Goal: Task Accomplishment & Management: Use online tool/utility

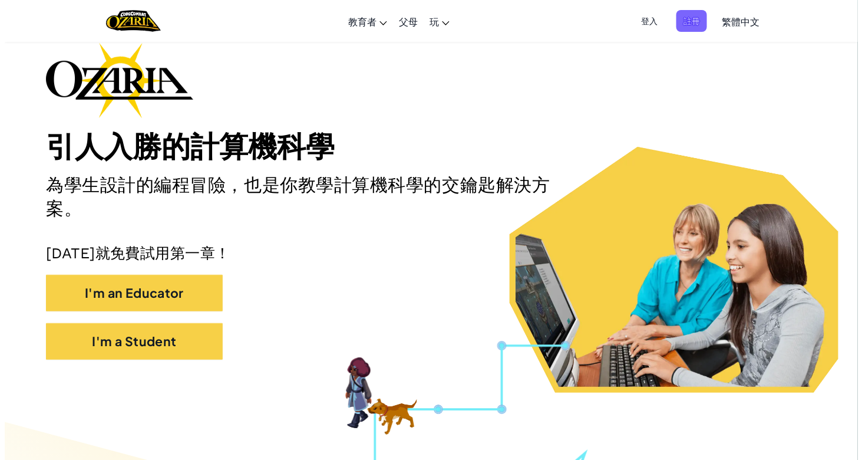
scroll to position [59, 0]
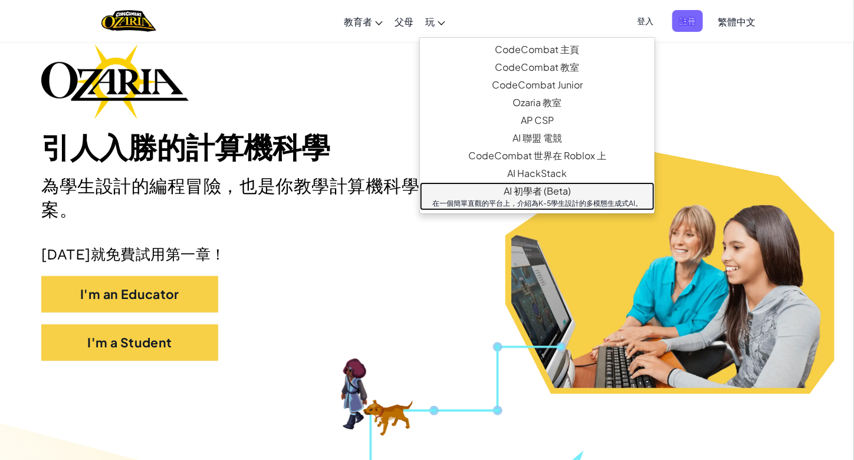
click at [493, 209] on link "AI 初學者 (Beta) 在一個簡單直觀的平台上，介紹為K-5學生設計的多模態生成式AI。" at bounding box center [537, 196] width 235 height 28
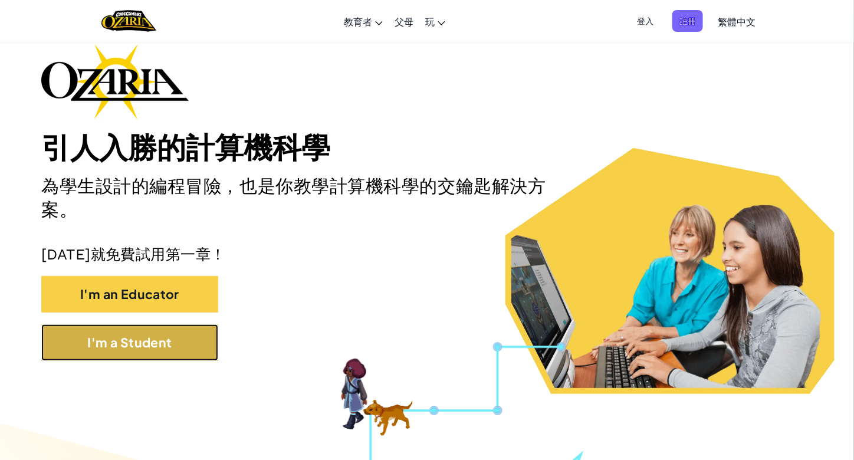
click at [165, 339] on button "I'm a Student" at bounding box center [129, 342] width 177 height 37
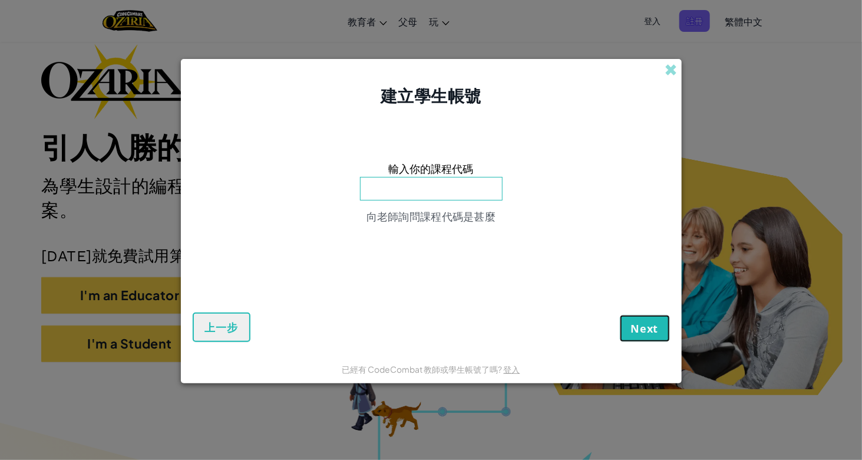
click at [643, 328] on span "Next" at bounding box center [645, 328] width 28 height 14
click at [667, 73] on span at bounding box center [672, 70] width 12 height 12
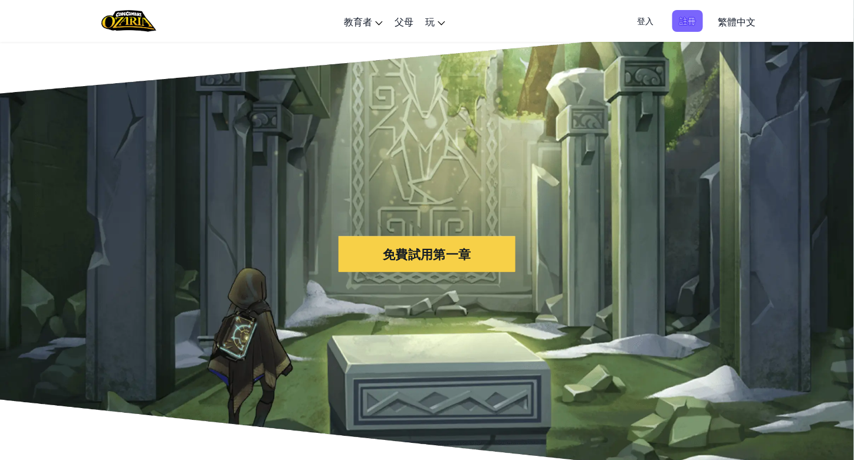
scroll to position [2476, 0]
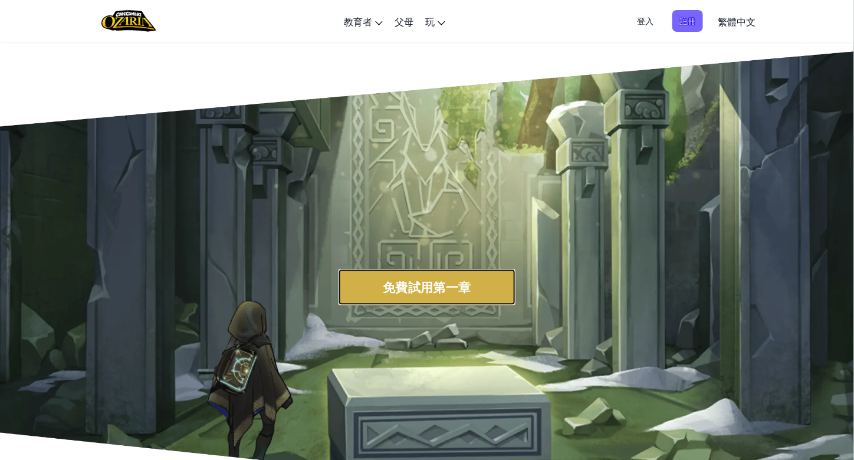
click at [429, 288] on button "免費試用第一章" at bounding box center [426, 287] width 177 height 37
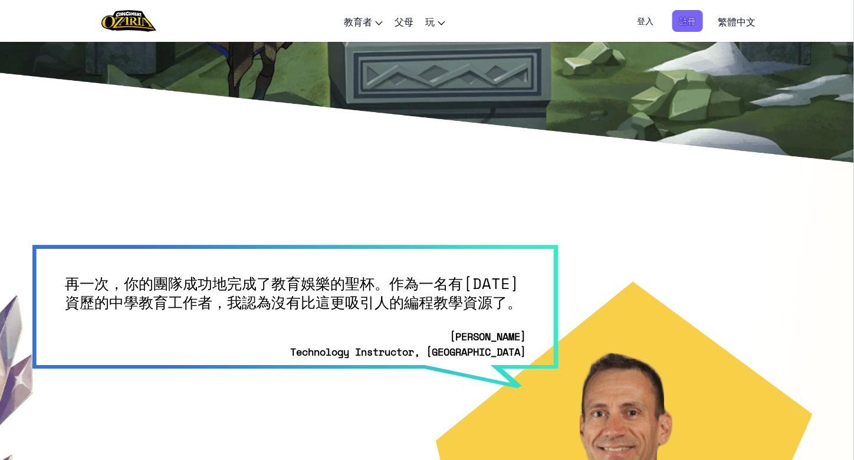
scroll to position [2712, 0]
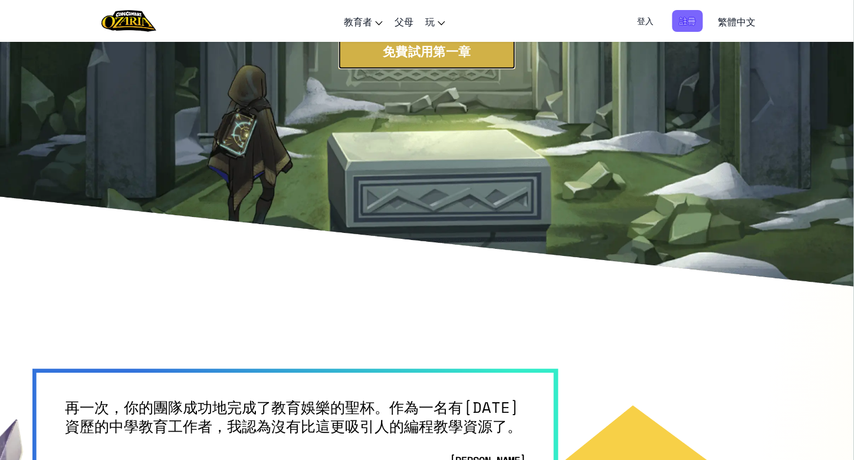
click at [446, 53] on button "免費試用第一章" at bounding box center [426, 51] width 177 height 37
click at [409, 60] on button "免費試用第一章" at bounding box center [426, 51] width 177 height 37
drag, startPoint x: 418, startPoint y: 50, endPoint x: 368, endPoint y: 49, distance: 49.5
click at [368, 49] on button "免費試用第一章" at bounding box center [426, 51] width 177 height 37
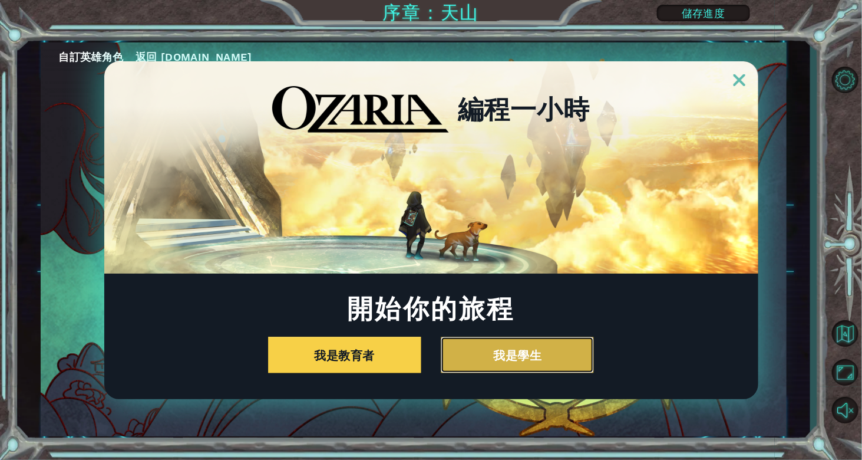
click at [498, 353] on button "我是學生" at bounding box center [517, 355] width 153 height 37
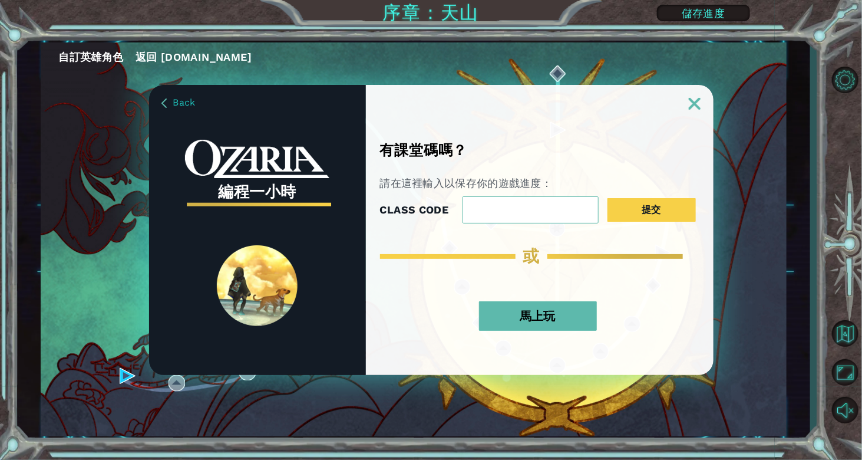
click at [538, 323] on button "馬上玩" at bounding box center [538, 315] width 118 height 29
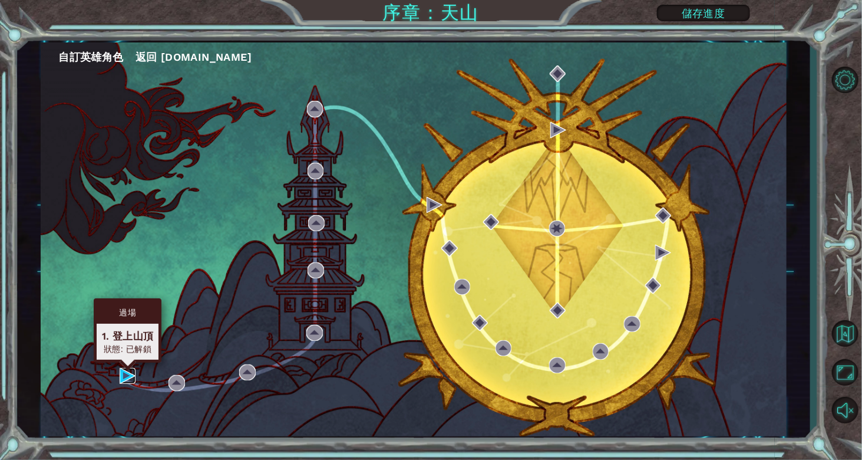
click at [133, 380] on img at bounding box center [128, 376] width 16 height 16
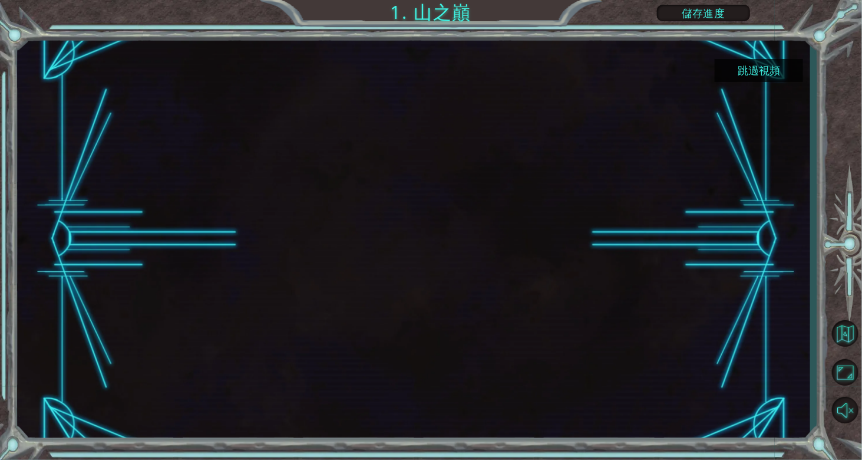
click at [745, 68] on button "跳過視頻" at bounding box center [759, 70] width 88 height 23
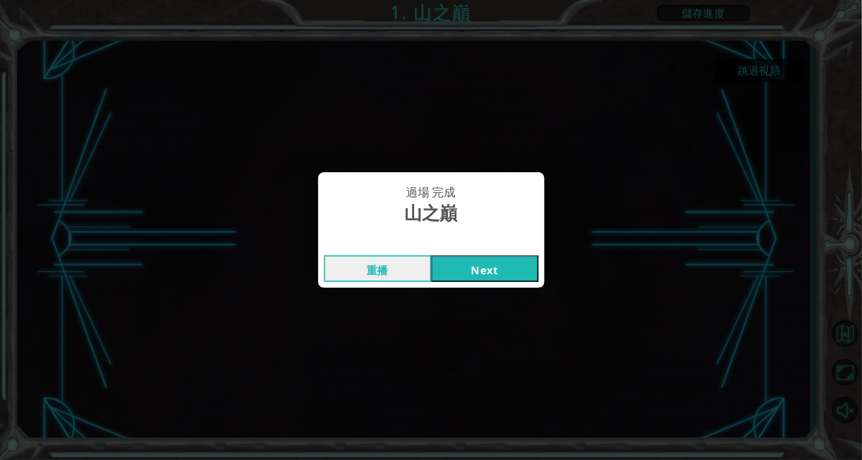
click at [496, 275] on button "Next" at bounding box center [485, 268] width 107 height 27
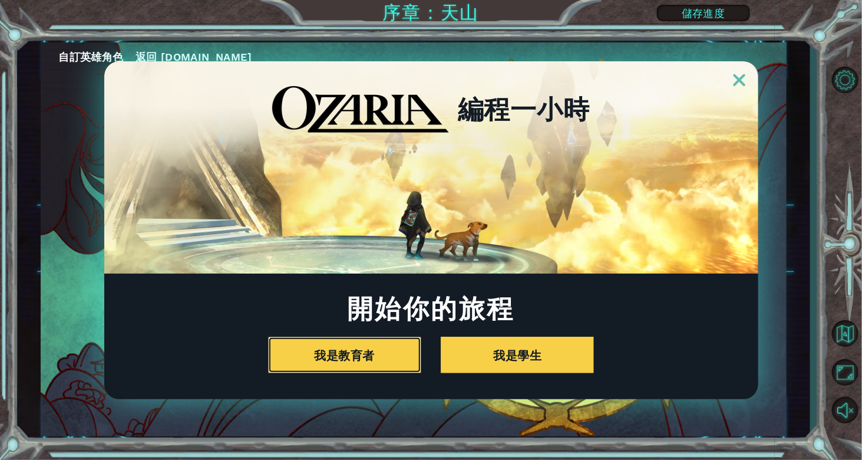
click at [18, 103] on div "編程一小時 開始你的旅程 我是教育者 我是學生" at bounding box center [431, 230] width 862 height 460
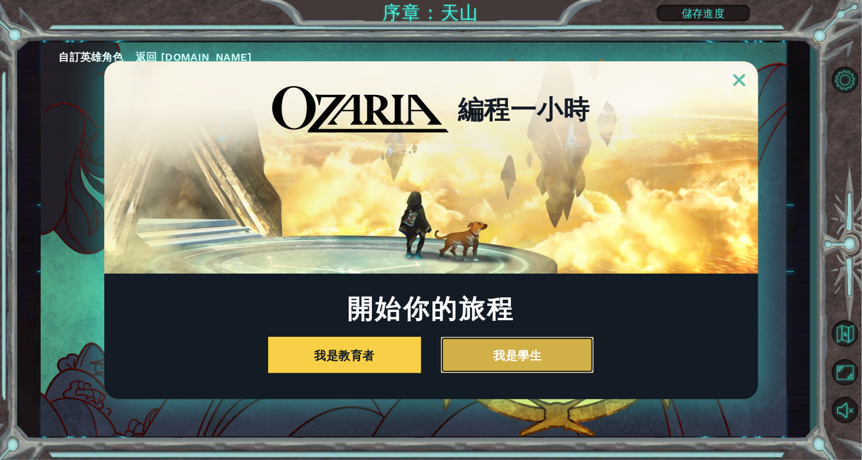
click at [510, 350] on button "我是學生" at bounding box center [517, 355] width 153 height 37
click at [531, 358] on button "我是學生" at bounding box center [517, 355] width 153 height 37
